Goal: Task Accomplishment & Management: Manage account settings

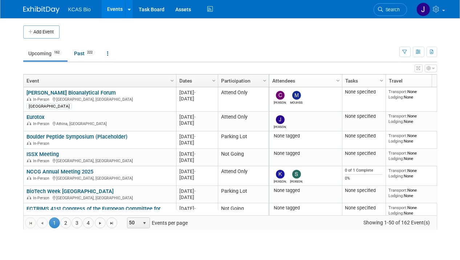
click at [386, 9] on span "Search" at bounding box center [392, 9] width 17 height 5
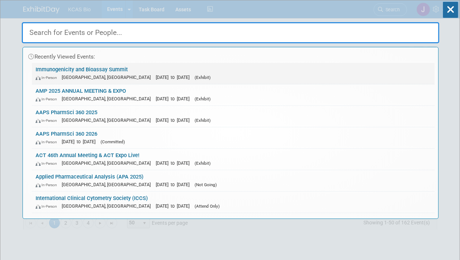
paste input "Biologics US 2025"
type input "Biologics US 2025"
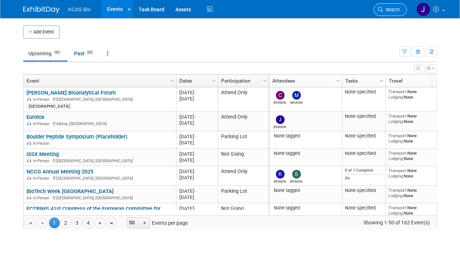
click at [390, 10] on span "Search" at bounding box center [392, 9] width 17 height 5
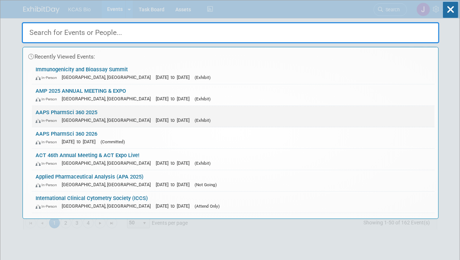
click at [83, 109] on link "AAPS PharmSci 360 2025 In-Person San Antonio, TX Nov 9, 2025 to Nov 12, 2025 (E…" at bounding box center [233, 116] width 403 height 21
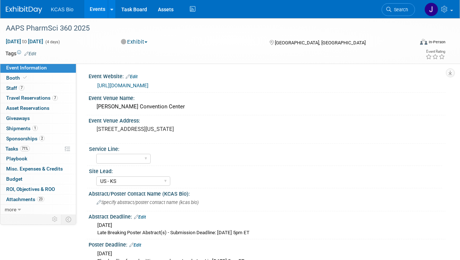
select select "US - KS"
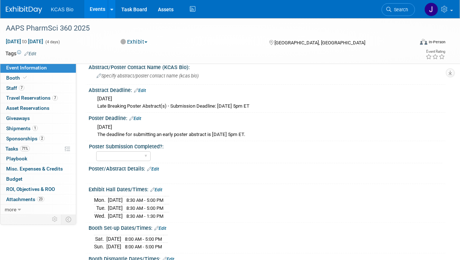
scroll to position [182, 0]
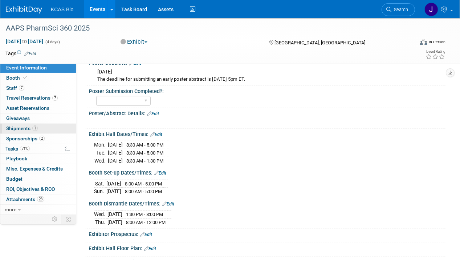
click at [20, 127] on span "Shipments 1" at bounding box center [22, 128] width 32 height 6
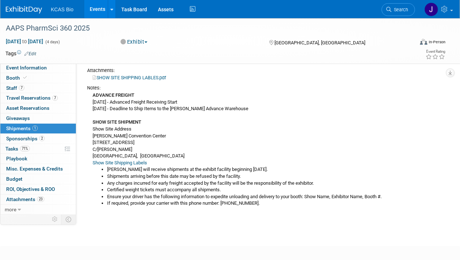
scroll to position [73, 0]
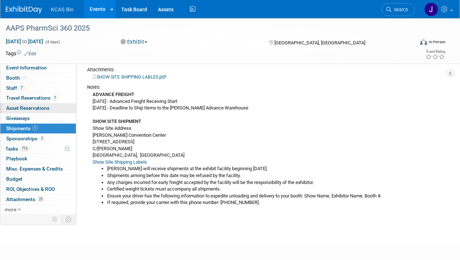
click at [24, 105] on span "Asset Reservations 0" at bounding box center [27, 108] width 43 height 6
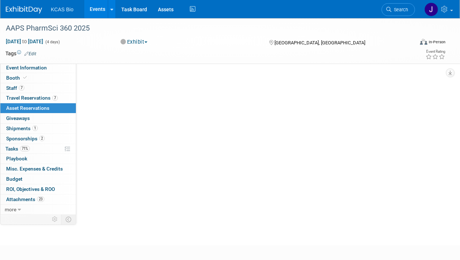
scroll to position [0, 0]
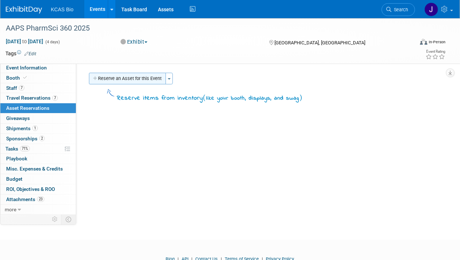
click at [142, 76] on button "Reserve an Asset for this Event" at bounding box center [127, 79] width 77 height 12
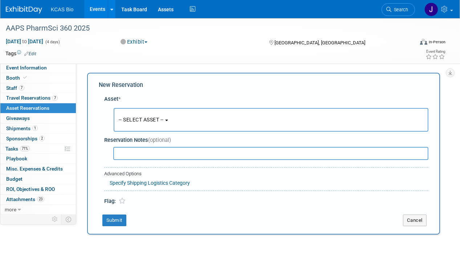
scroll to position [6, 0]
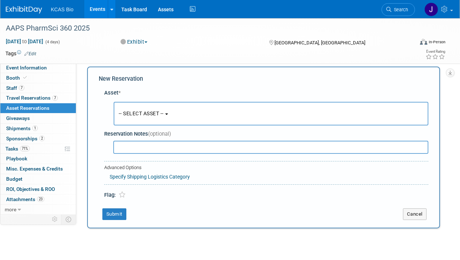
click at [170, 112] on button "-- SELECT ASSET --" at bounding box center [271, 114] width 315 height 24
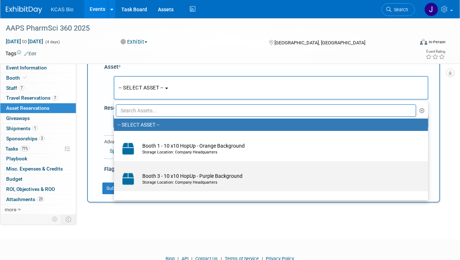
scroll to position [42, 0]
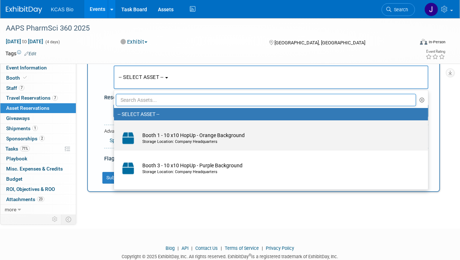
click at [184, 137] on td "Booth 1 - 10 x10 HopUp - Orange Background Storage Location: Company Headquarte…" at bounding box center [276, 138] width 275 height 16
click at [115, 129] on input "Booth 1 - 10 x10 HopUp - Orange Background Storage Location: Company Headquarte…" at bounding box center [112, 126] width 5 height 5
select select "10720810"
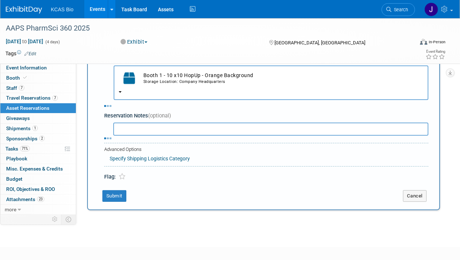
select select "10"
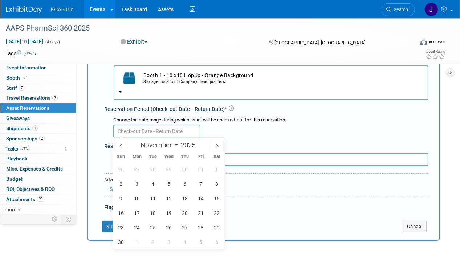
click at [181, 131] on input "text" at bounding box center [156, 131] width 87 height 13
click at [135, 181] on span "3" at bounding box center [137, 184] width 14 height 14
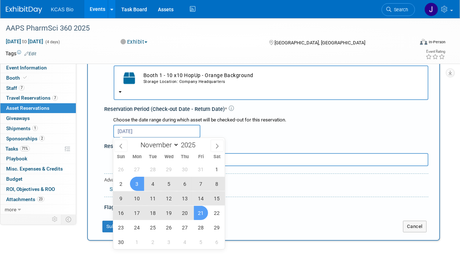
click at [196, 209] on span "21" at bounding box center [201, 213] width 14 height 14
type input "Nov 3, 2025 to Nov 21, 2025"
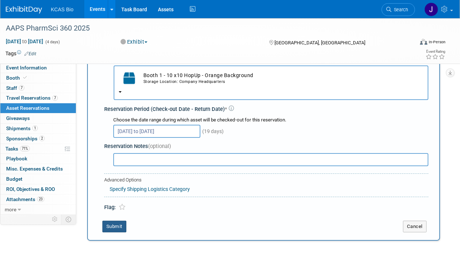
click at [116, 224] on button "Submit" at bounding box center [114, 226] width 24 height 12
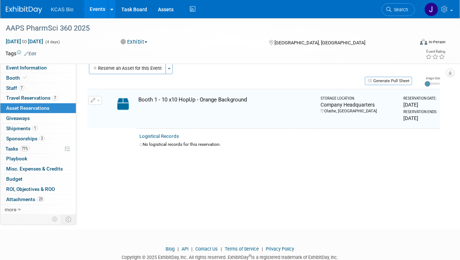
scroll to position [7, 0]
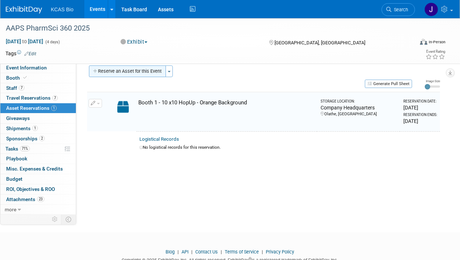
click at [126, 74] on button "Reserve an Asset for this Event" at bounding box center [127, 71] width 77 height 12
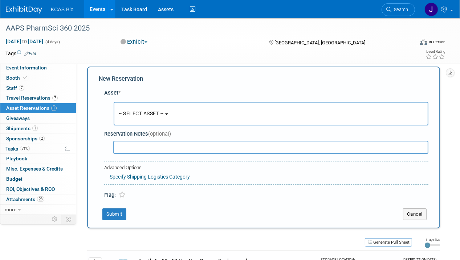
scroll to position [6, 0]
click at [140, 114] on span "-- SELECT ASSET --" at bounding box center [141, 113] width 45 height 6
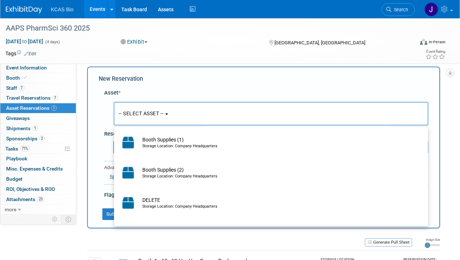
scroll to position [109, 0]
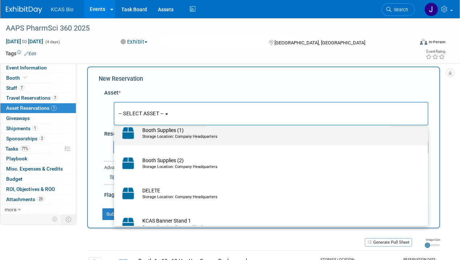
click at [151, 134] on div "Storage Location: Company Headquarters" at bounding box center [277, 137] width 271 height 6
click at [115, 124] on input "Booth Supplies (1) Storage Location: Company Headquarters" at bounding box center [112, 121] width 5 height 5
select select "10720879"
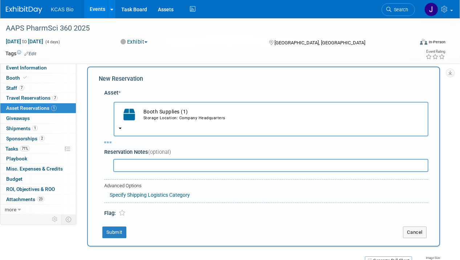
select select "10"
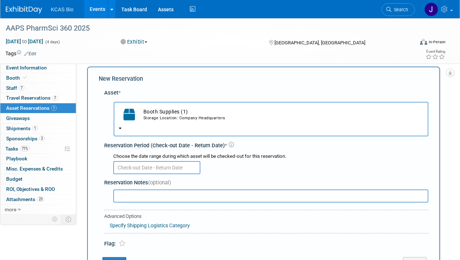
click at [143, 166] on input "text" at bounding box center [156, 167] width 87 height 13
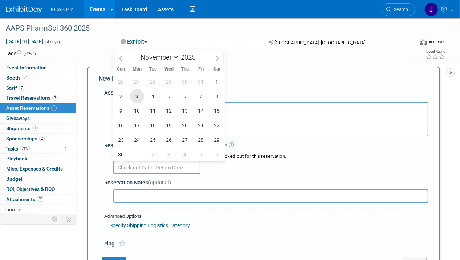
click at [138, 100] on span "3" at bounding box center [137, 96] width 14 height 14
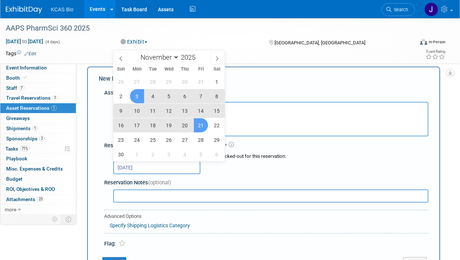
click at [198, 126] on span "21" at bounding box center [201, 125] width 14 height 14
type input "Nov 3, 2025 to Nov 21, 2025"
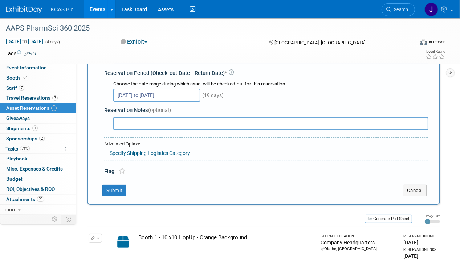
scroll to position [79, 0]
click at [115, 186] on button "Submit" at bounding box center [114, 190] width 24 height 12
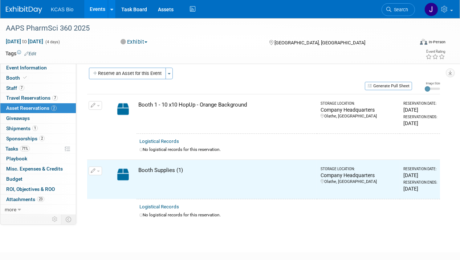
scroll to position [0, 0]
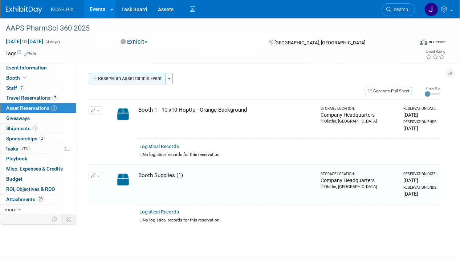
click at [117, 79] on button "Reserve an Asset for this Event" at bounding box center [127, 79] width 77 height 12
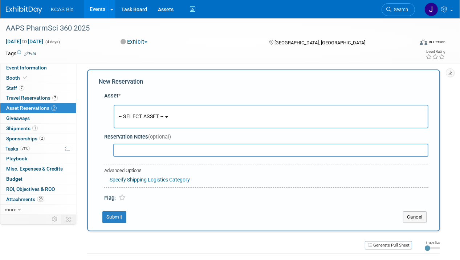
scroll to position [6, 0]
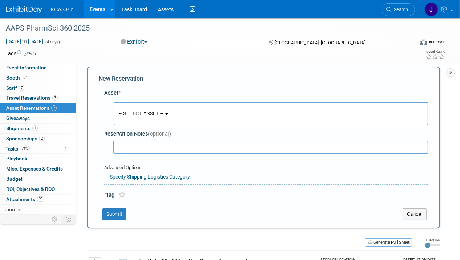
click at [149, 117] on button "-- SELECT ASSET --" at bounding box center [271, 114] width 315 height 24
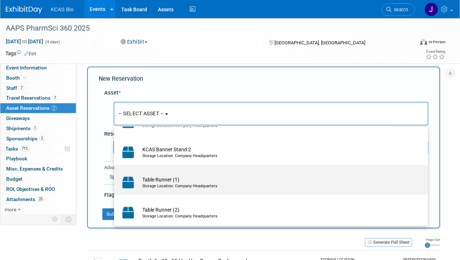
scroll to position [182, 0]
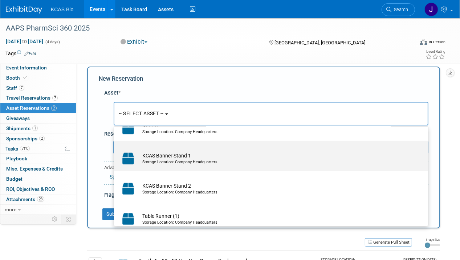
click at [150, 156] on td "KCAS Banner Stand 1 Storage Location: Company Headquarters" at bounding box center [276, 158] width 275 height 16
click at [115, 149] on input "KCAS Banner Stand 1 Storage Location: Company Headquarters" at bounding box center [112, 147] width 5 height 5
select select "10720498"
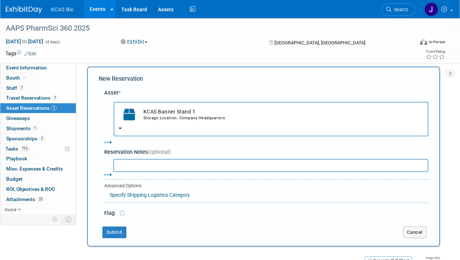
select select "10"
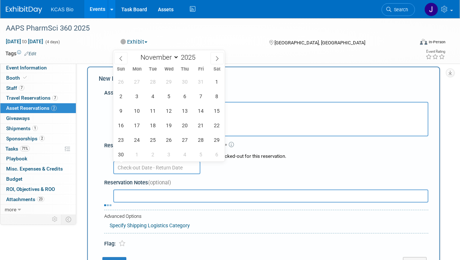
click at [147, 164] on input "text" at bounding box center [156, 167] width 87 height 13
click at [136, 97] on span "3" at bounding box center [137, 96] width 14 height 14
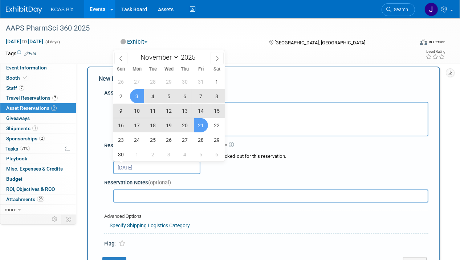
click at [202, 129] on span "21" at bounding box center [201, 125] width 14 height 14
type input "Nov 3, 2025 to Nov 21, 2025"
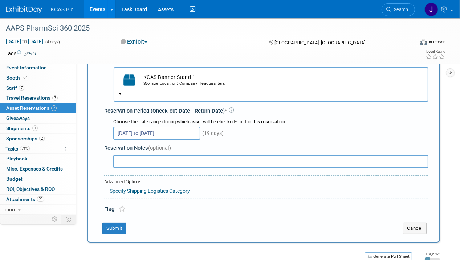
scroll to position [151, 0]
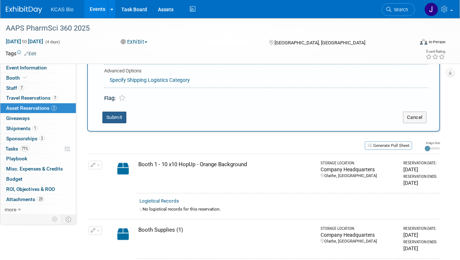
click at [113, 113] on button "Submit" at bounding box center [114, 117] width 24 height 12
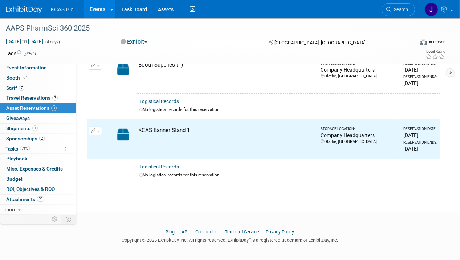
scroll to position [0, 0]
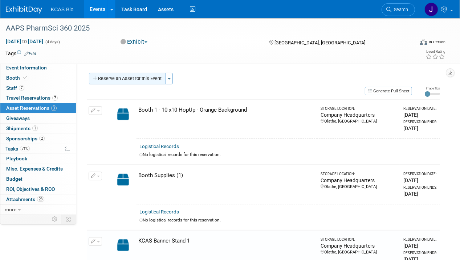
click at [129, 75] on button "Reserve an Asset for this Event" at bounding box center [127, 79] width 77 height 12
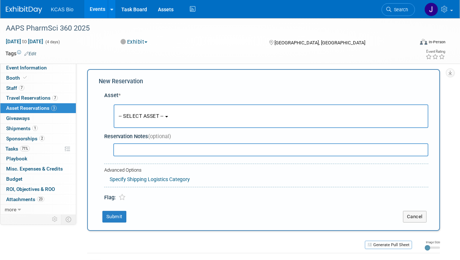
scroll to position [6, 0]
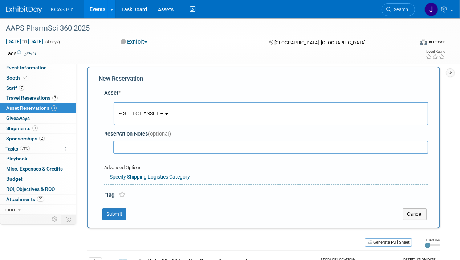
click at [138, 110] on span "-- SELECT ASSET --" at bounding box center [141, 113] width 45 height 6
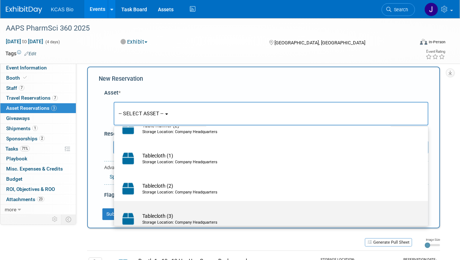
scroll to position [305, 0]
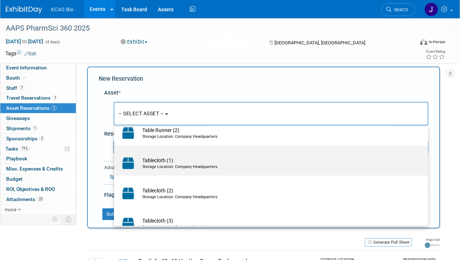
click at [159, 159] on td "Tablecloth (1) Storage Location: Company Headquarters" at bounding box center [276, 163] width 275 height 16
click at [115, 154] on input "Tablecloth (1) Storage Location: Company Headquarters" at bounding box center [112, 151] width 5 height 5
select select "10720874"
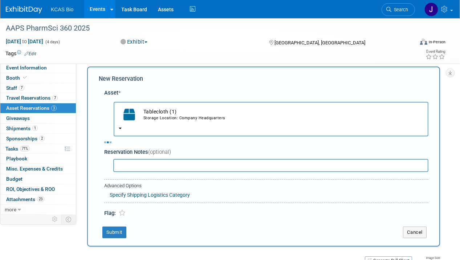
select select "10"
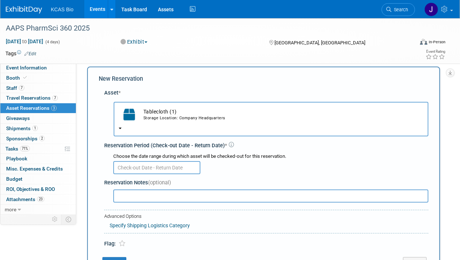
click at [178, 168] on input "text" at bounding box center [156, 167] width 87 height 13
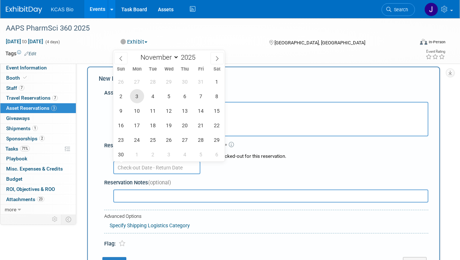
click at [135, 95] on span "3" at bounding box center [137, 96] width 14 height 14
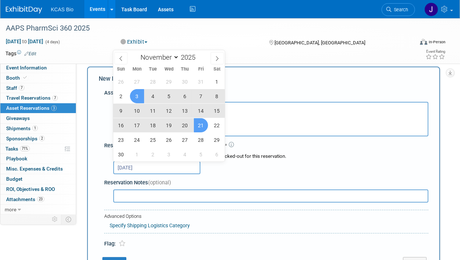
click at [204, 128] on span "21" at bounding box center [201, 125] width 14 height 14
type input "Nov 3, 2025 to Nov 21, 2025"
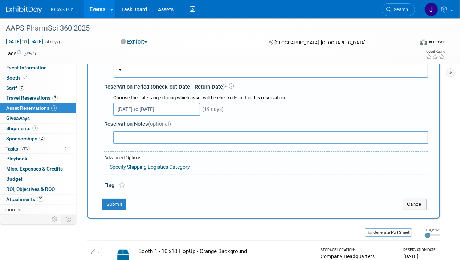
scroll to position [151, 0]
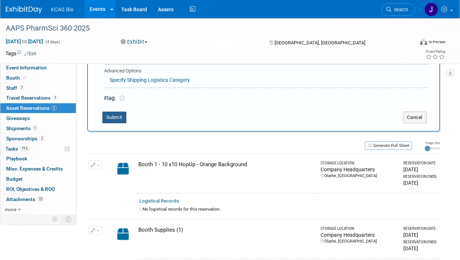
click at [113, 112] on button "Submit" at bounding box center [114, 117] width 24 height 12
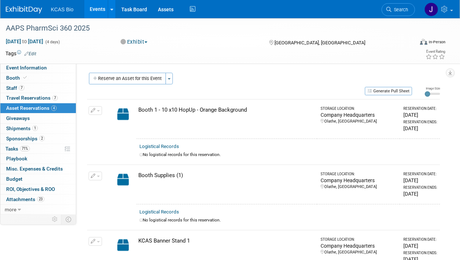
scroll to position [0, 0]
click at [407, 91] on button "Generate Pull Sheet" at bounding box center [388, 91] width 47 height 8
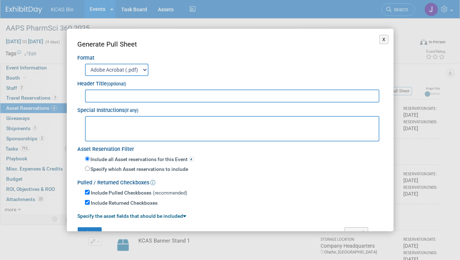
click at [98, 98] on input "text" at bounding box center [232, 95] width 295 height 13
type input "p"
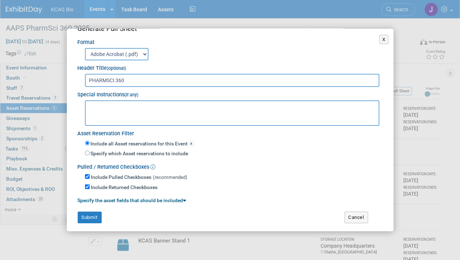
scroll to position [16, 0]
type input "PHARMSCI 360"
click at [87, 214] on button "Submit" at bounding box center [90, 217] width 24 height 12
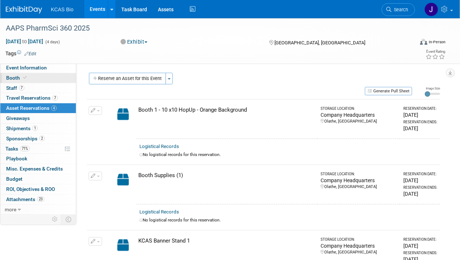
click at [13, 78] on span "Booth" at bounding box center [17, 78] width 22 height 6
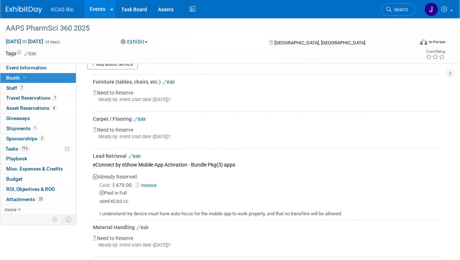
scroll to position [182, 0]
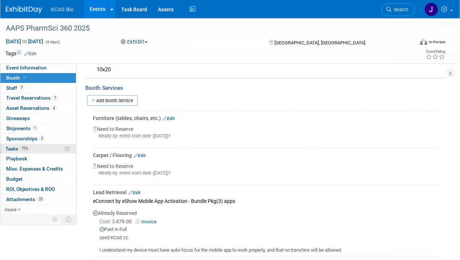
click at [12, 146] on span "Tasks 71%" at bounding box center [17, 149] width 24 height 6
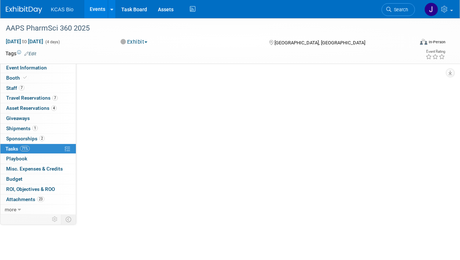
scroll to position [0, 0]
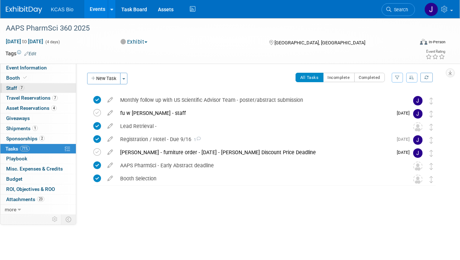
click at [12, 88] on span "Staff 7" at bounding box center [15, 88] width 18 height 6
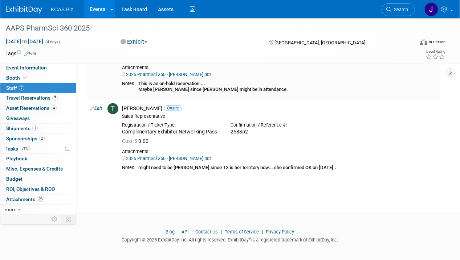
scroll to position [394, 0]
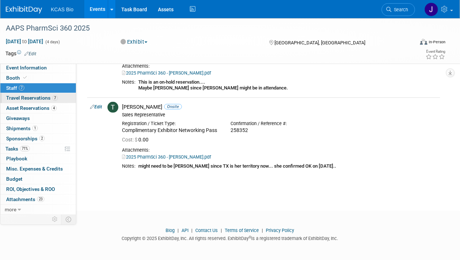
click at [17, 99] on span "Travel Reservations 7" at bounding box center [32, 98] width 52 height 6
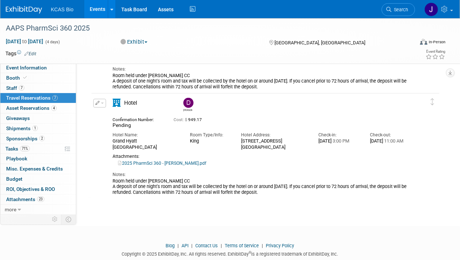
scroll to position [649, 0]
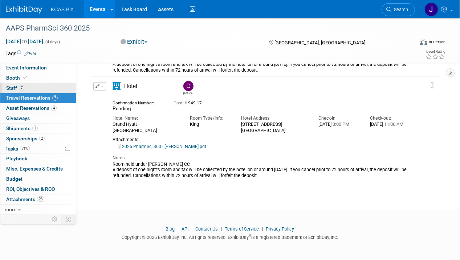
click at [11, 87] on span "Staff 7" at bounding box center [15, 88] width 18 height 6
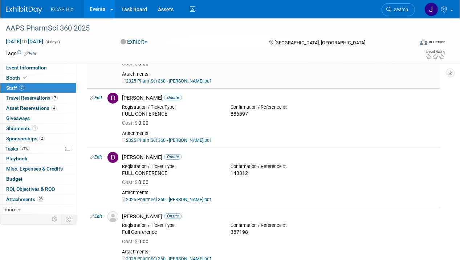
scroll to position [73, 0]
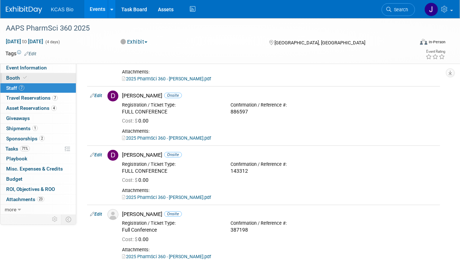
click at [15, 79] on span "Booth" at bounding box center [17, 78] width 22 height 6
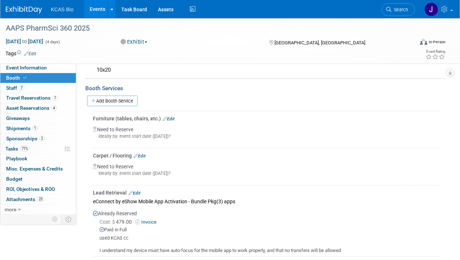
scroll to position [182, 0]
click at [172, 116] on link "Edit" at bounding box center [169, 118] width 12 height 5
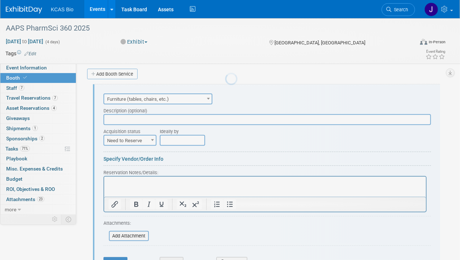
scroll to position [0, 0]
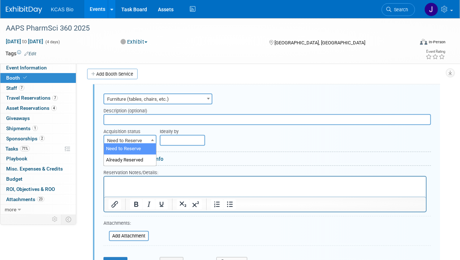
click at [147, 140] on span "Need to Reserve" at bounding box center [130, 140] width 52 height 10
select select "2"
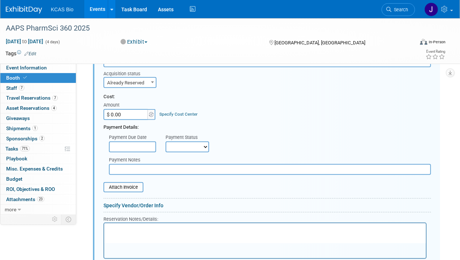
scroll to position [281, 0]
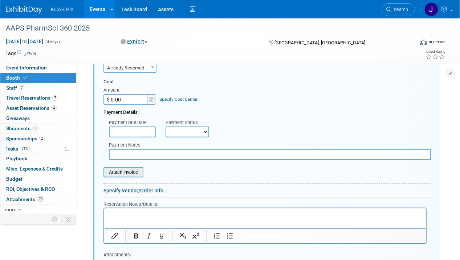
click at [135, 169] on input "file" at bounding box center [99, 172] width 86 height 9
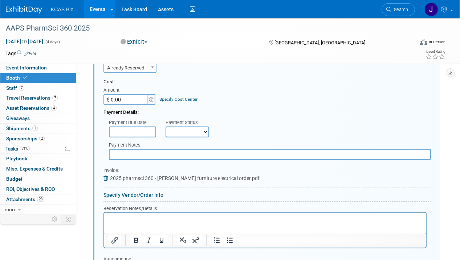
click at [122, 97] on input "$ 0.00" at bounding box center [126, 99] width 45 height 11
type input "$ 2,650.49"
click at [171, 129] on select "Not Paid Yet Partially Paid Paid in Full" at bounding box center [188, 131] width 44 height 11
select select "1"
click at [166, 126] on select "Not Paid Yet Partially Paid Paid in Full" at bounding box center [188, 131] width 44 height 11
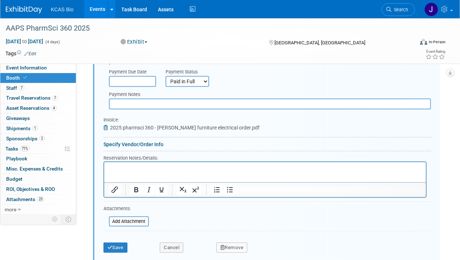
scroll to position [317, 0]
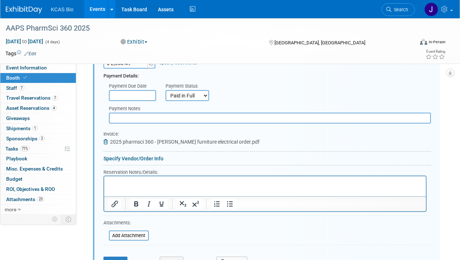
click at [141, 183] on p "Rich Text Area. Press ALT-0 for help." at bounding box center [264, 182] width 313 height 7
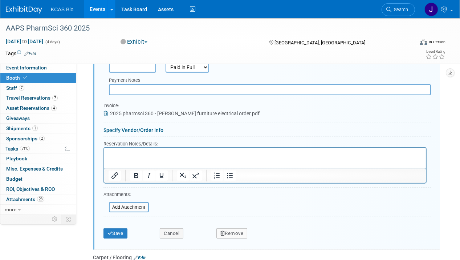
scroll to position [353, 0]
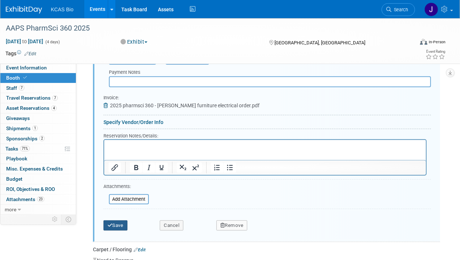
click at [123, 221] on button "Save" at bounding box center [116, 225] width 24 height 10
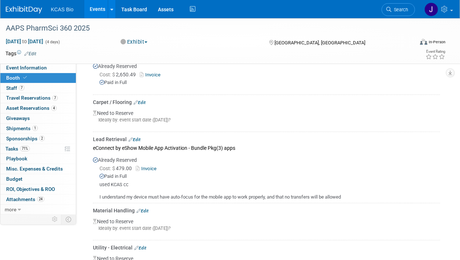
scroll to position [244, 0]
click at [143, 98] on div "Carpet / Flooring Edit" at bounding box center [266, 101] width 347 height 7
click at [143, 100] on link "Edit" at bounding box center [140, 102] width 12 height 5
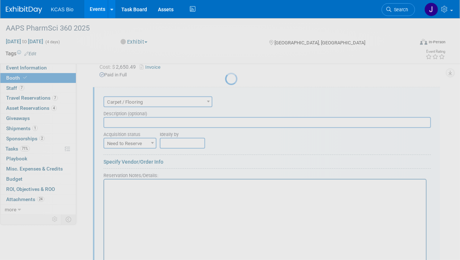
scroll to position [254, 0]
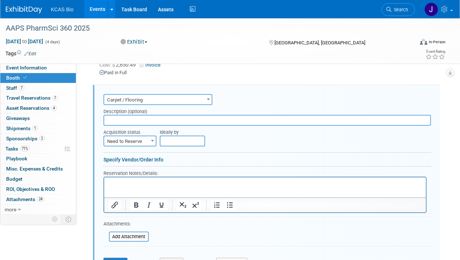
click at [150, 137] on span at bounding box center [152, 140] width 7 height 9
select select "2"
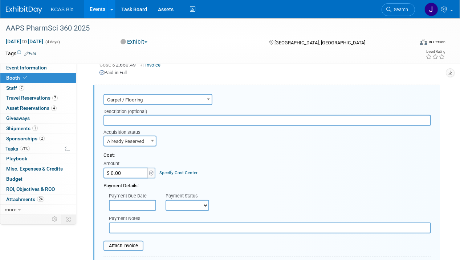
click at [176, 200] on select "Not Paid Yet Partially Paid Paid in Full" at bounding box center [188, 205] width 44 height 11
select select "1"
click at [166, 200] on select "Not Paid Yet Partially Paid Paid in Full" at bounding box center [188, 205] width 44 height 11
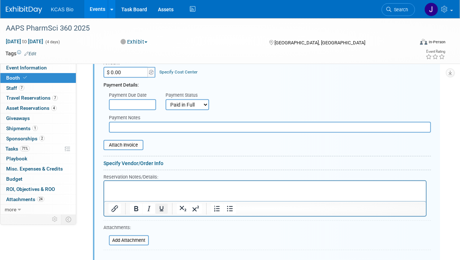
scroll to position [364, 0]
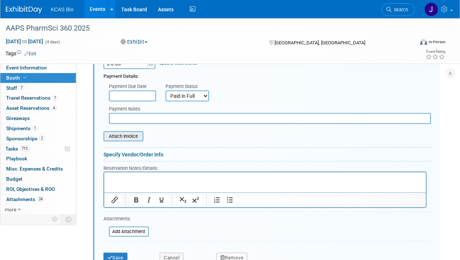
click at [123, 132] on input "file" at bounding box center [99, 136] width 86 height 9
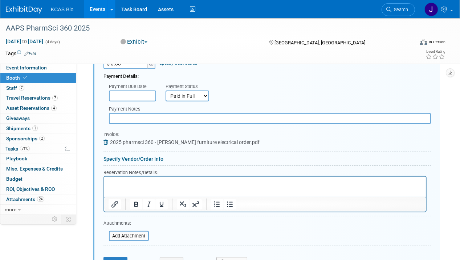
click at [121, 186] on html at bounding box center [265, 181] width 322 height 10
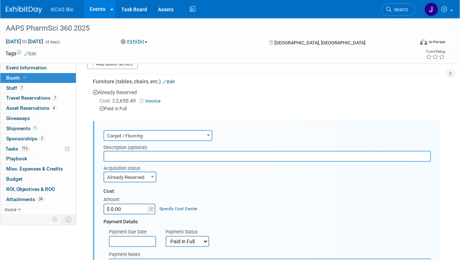
scroll to position [399, 0]
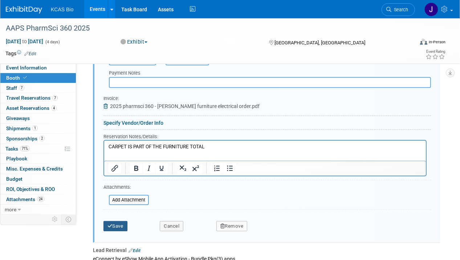
click at [112, 223] on icon "submit" at bounding box center [110, 225] width 5 height 5
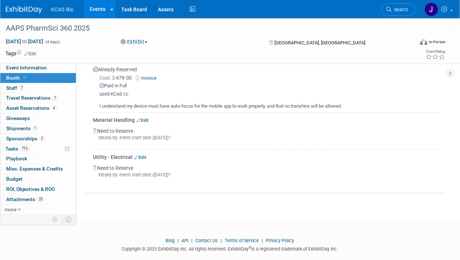
scroll to position [359, 0]
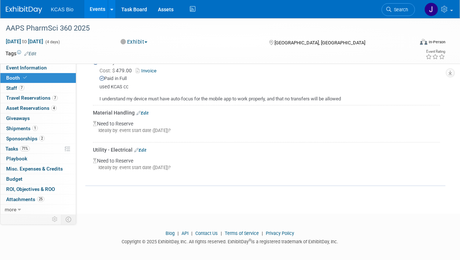
click at [144, 147] on link "Edit" at bounding box center [140, 149] width 12 height 5
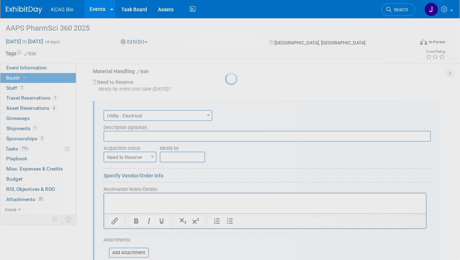
scroll to position [415, 0]
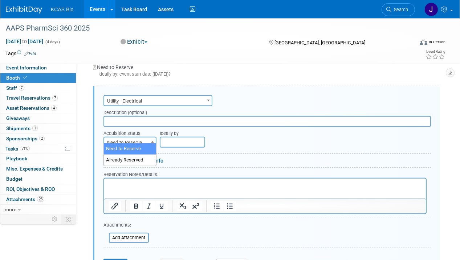
click at [149, 137] on span at bounding box center [152, 141] width 7 height 9
select select "2"
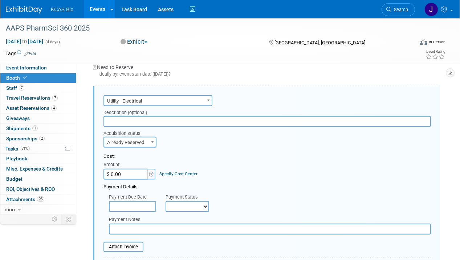
click at [141, 170] on input "$ 0.00" at bounding box center [126, 174] width 45 height 11
type input "$ 124.50"
click at [251, 184] on div "Payment Details:" at bounding box center [268, 184] width 328 height 11
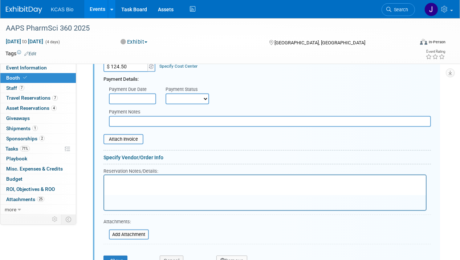
scroll to position [524, 0]
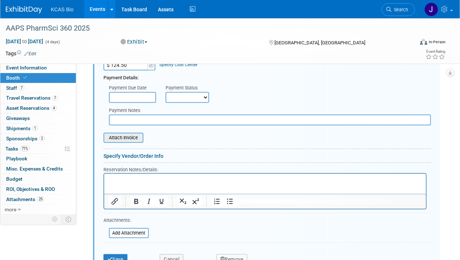
click at [133, 133] on input "file" at bounding box center [99, 137] width 86 height 9
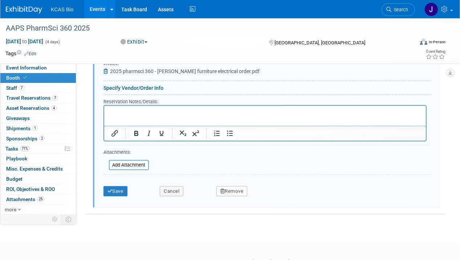
scroll to position [597, 0]
click at [120, 186] on button "Save" at bounding box center [116, 191] width 24 height 10
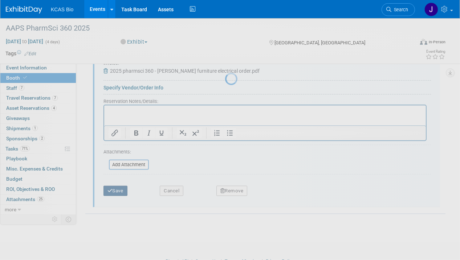
scroll to position [361, 0]
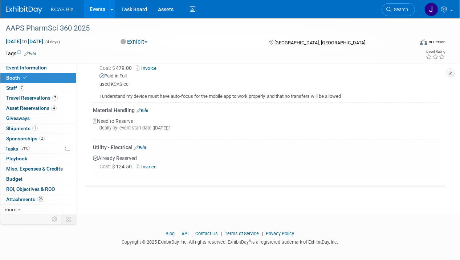
click at [144, 108] on link "Edit" at bounding box center [143, 110] width 12 height 5
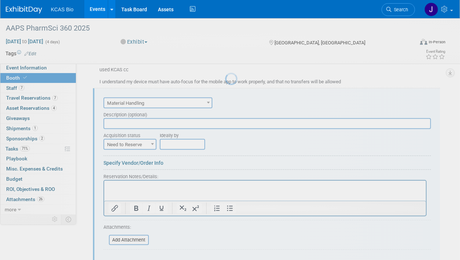
scroll to position [0, 0]
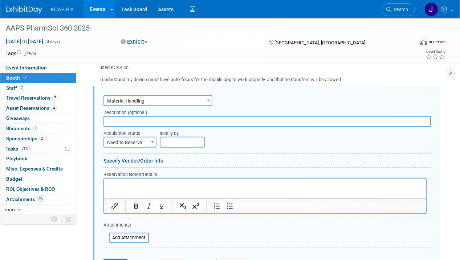
click at [151, 141] on b at bounding box center [152, 142] width 3 height 2
select select "2"
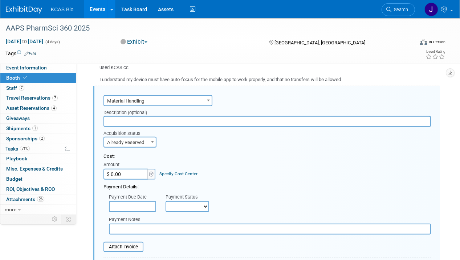
click at [177, 201] on select "Not Paid Yet Partially Paid Paid in Full" at bounding box center [188, 206] width 44 height 11
click at [140, 226] on input "text" at bounding box center [270, 228] width 322 height 11
type input "w"
type input "Will be calculated at show and added to cc on file. Current amt is estimate"
click at [122, 169] on input "$ 0.00" at bounding box center [126, 174] width 45 height 11
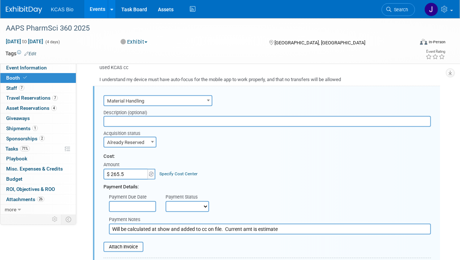
type input "$ 265.50"
click at [173, 201] on select "Not Paid Yet Partially Paid Paid in Full" at bounding box center [188, 206] width 44 height 11
select select "1"
click at [166, 201] on select "Not Paid Yet Partially Paid Paid in Full" at bounding box center [188, 206] width 44 height 11
click at [262, 190] on div "Payment Due Date Payment Status Not Paid Yet Partially Paid Paid in Full Next P…" at bounding box center [267, 200] width 338 height 21
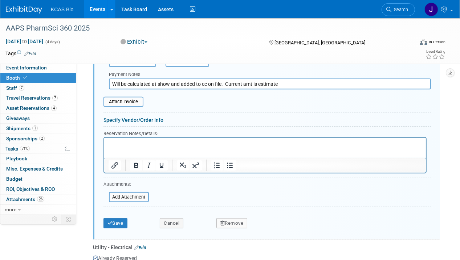
scroll to position [523, 0]
click at [135, 97] on input "file" at bounding box center [99, 101] width 86 height 9
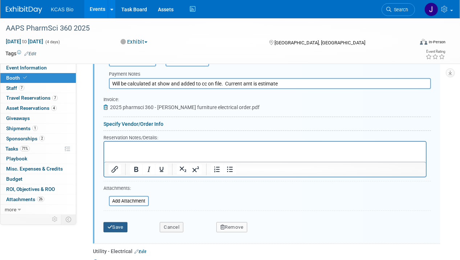
click at [123, 223] on button "Save" at bounding box center [116, 227] width 24 height 10
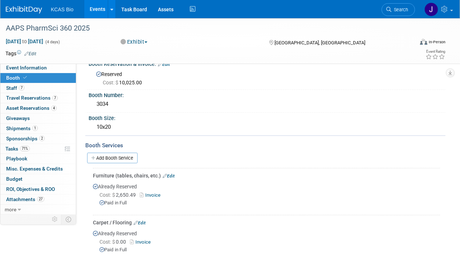
scroll to position [124, 0]
click at [11, 148] on span "Tasks 71%" at bounding box center [17, 149] width 24 height 6
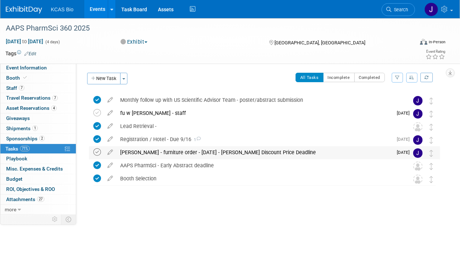
click at [95, 153] on icon at bounding box center [97, 152] width 8 height 8
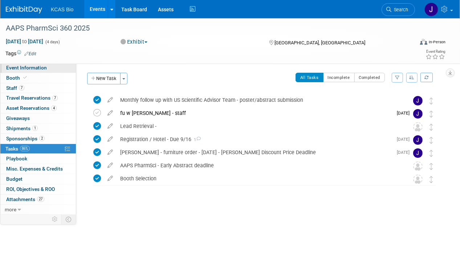
click at [30, 65] on span "Event Information" at bounding box center [26, 68] width 41 height 6
select select "US - KS"
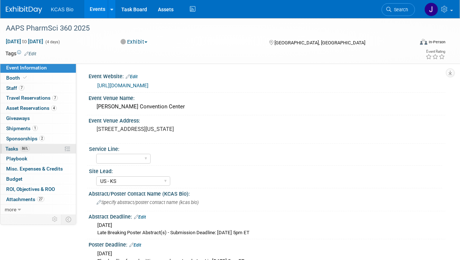
click at [17, 147] on span "Tasks 86%" at bounding box center [17, 149] width 24 height 6
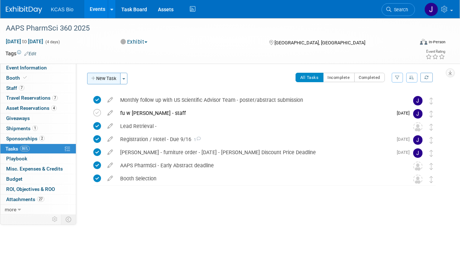
click at [106, 78] on button "New Task" at bounding box center [103, 79] width 33 height 12
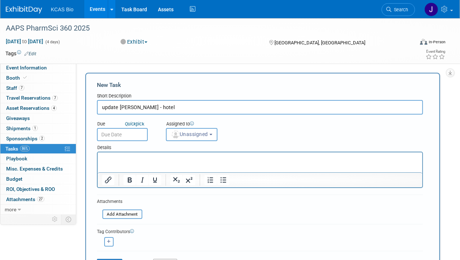
click at [104, 106] on input "update Tom Sposito - hotel" at bounding box center [260, 107] width 326 height 15
click at [143, 106] on input "F/U - Tom Sposito - hotel" at bounding box center [260, 107] width 326 height 15
type input "F/U - Tom Sposito changed to Breanna Fowler / change hotel reservation"
click at [110, 158] on p "Rich Text Area. Press ALT-0 for help." at bounding box center [260, 158] width 316 height 7
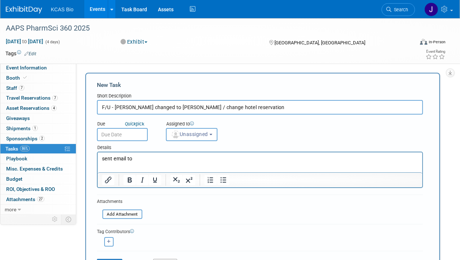
click at [138, 159] on p "sent email to" at bounding box center [260, 158] width 316 height 7
click at [130, 160] on p "sent email to "Christine Muratori" <aaps.helpdesk@goeshow.com>" at bounding box center [260, 158] width 316 height 7
click at [101, 158] on body "sent email to requesting substitution "Christine Muratori" <aaps.helpdesk@goesh…" at bounding box center [259, 158] width 317 height 7
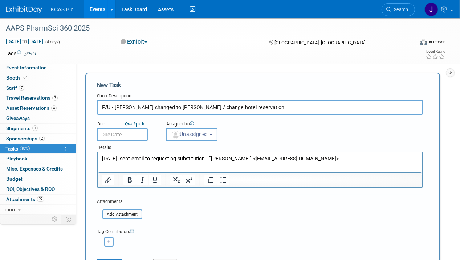
click at [207, 224] on div "Tag Contributors Alain remove" at bounding box center [260, 235] width 326 height 22
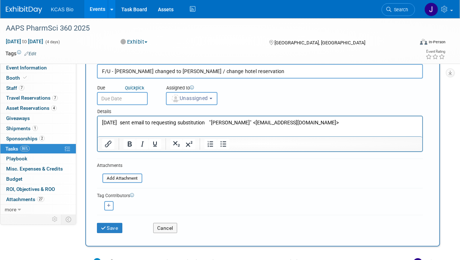
scroll to position [36, 0]
click at [130, 99] on input "text" at bounding box center [122, 98] width 51 height 13
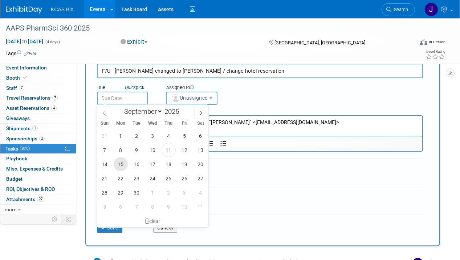
click at [123, 165] on span "15" at bounding box center [121, 164] width 14 height 14
type input "Sep 15, 2025"
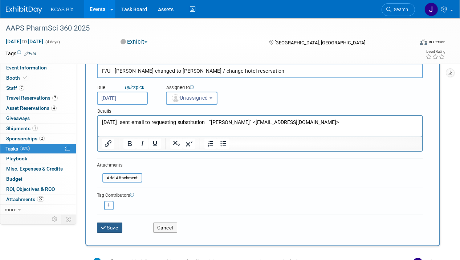
click at [111, 227] on button "Save" at bounding box center [109, 227] width 25 height 10
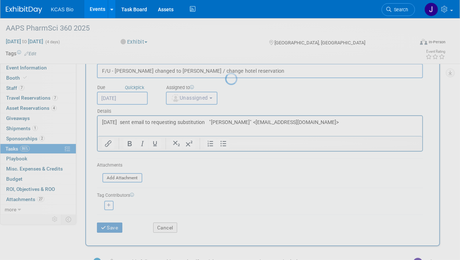
scroll to position [0, 0]
